Goal: Navigation & Orientation: Find specific page/section

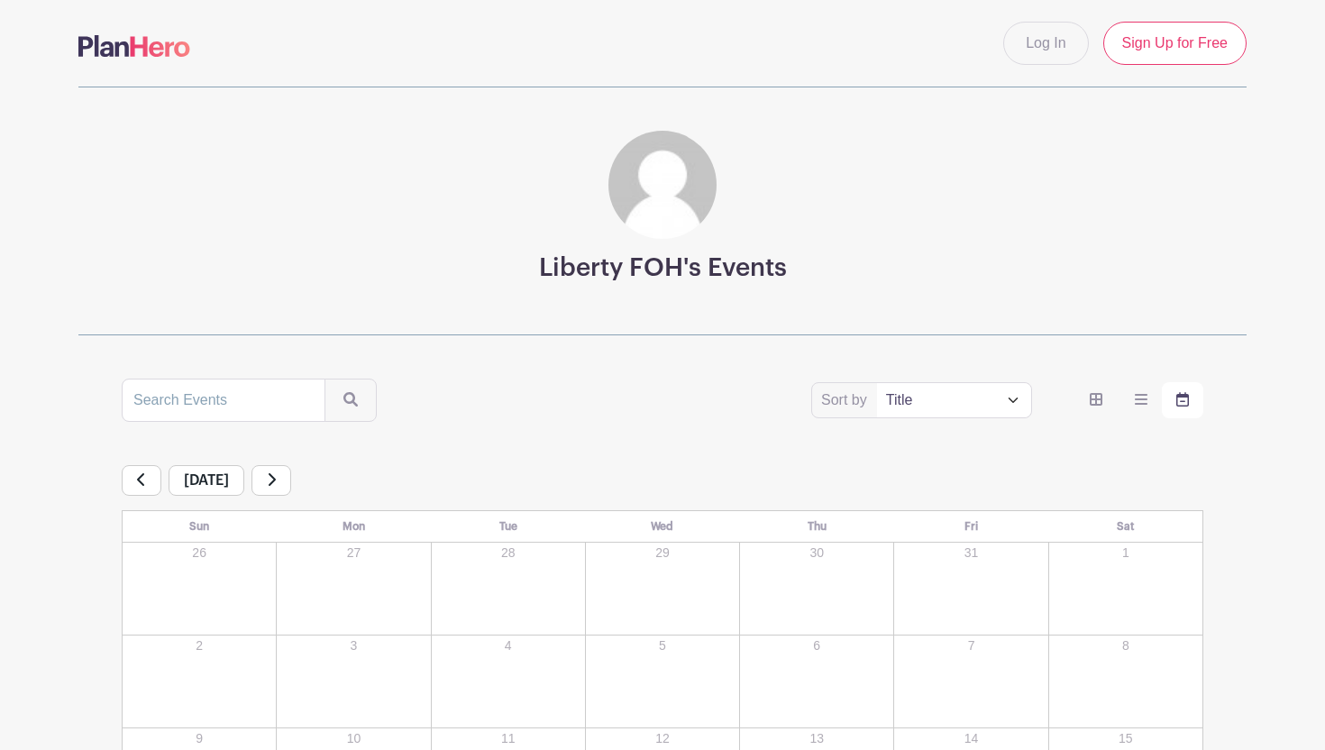
click at [143, 482] on icon at bounding box center [141, 479] width 9 height 14
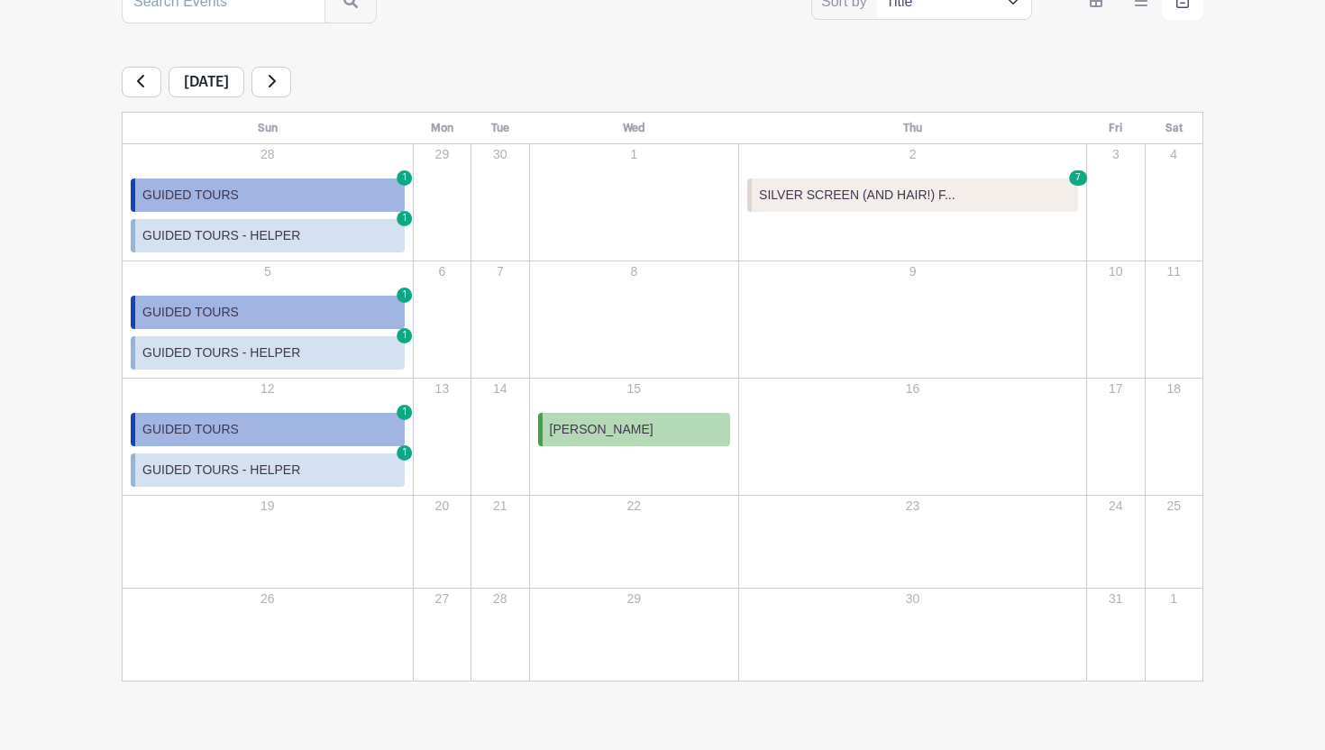
scroll to position [442, 0]
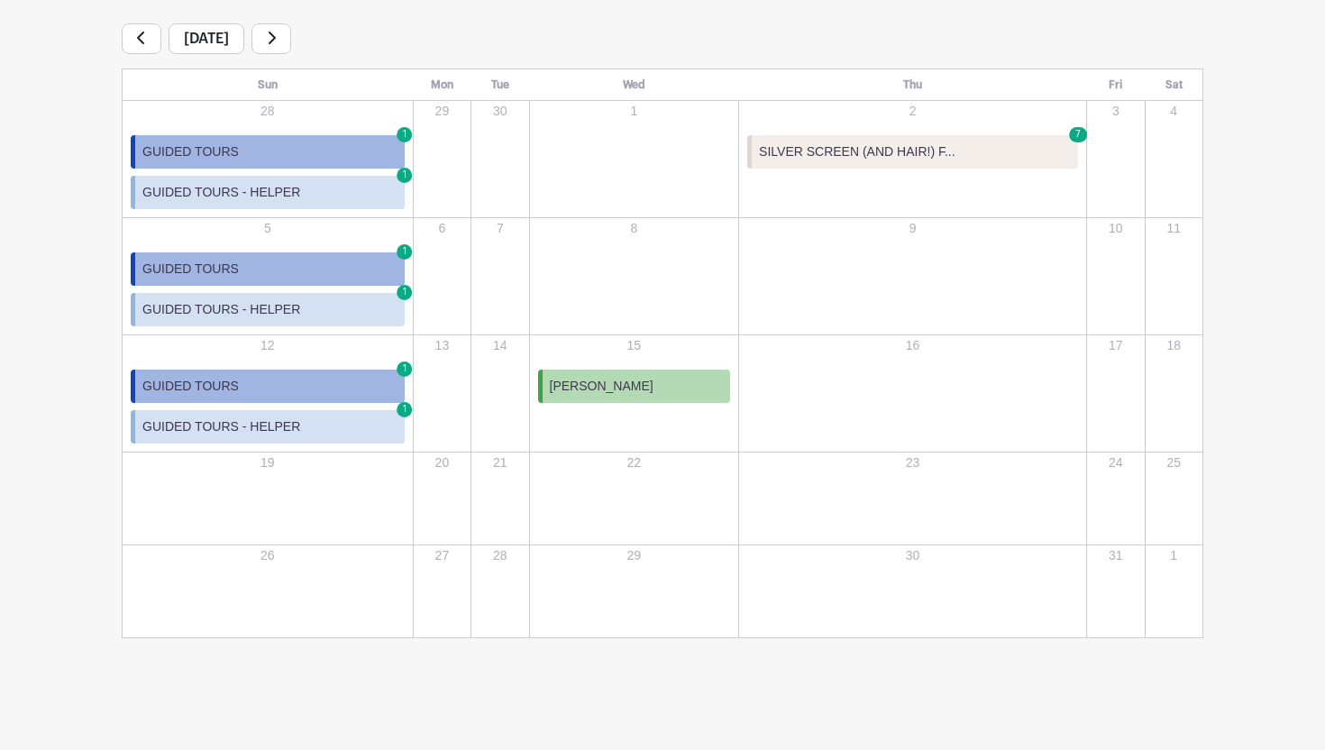
click at [138, 39] on icon at bounding box center [141, 38] width 9 height 14
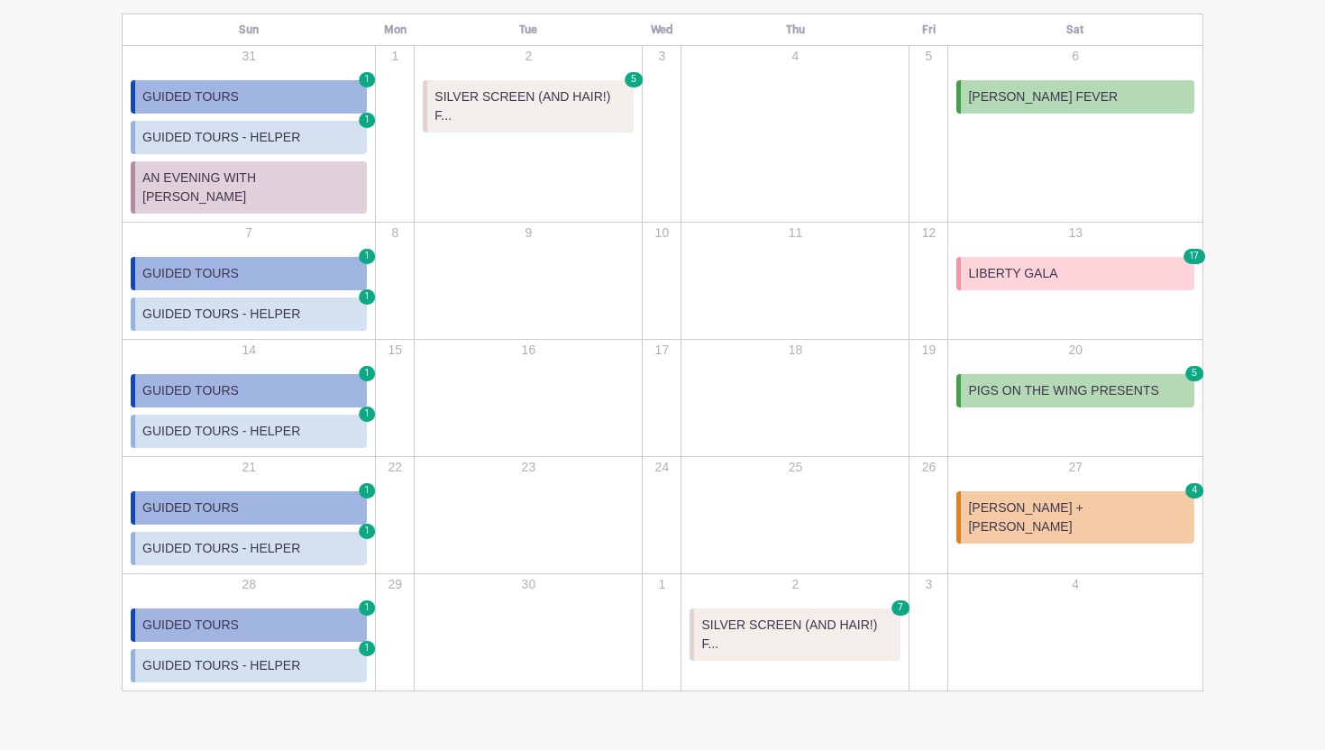
scroll to position [531, 0]
